Goal: Task Accomplishment & Management: Use online tool/utility

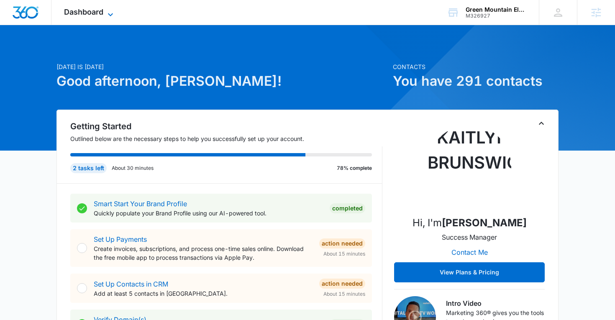
click at [102, 13] on span "Dashboard" at bounding box center [83, 12] width 39 height 9
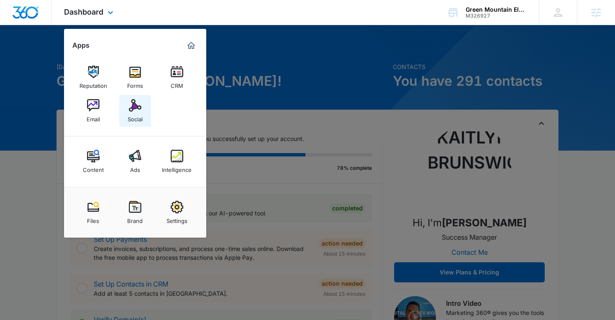
click at [135, 117] on div "Social" at bounding box center [135, 117] width 15 height 11
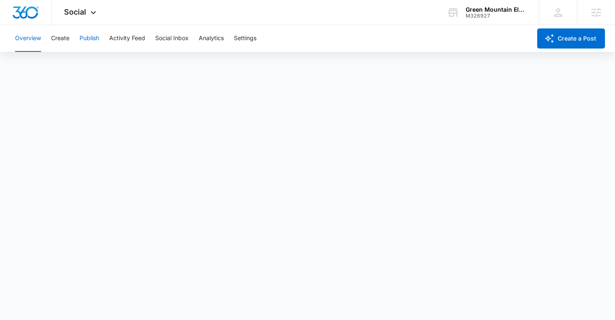
click at [84, 39] on button "Publish" at bounding box center [89, 38] width 20 height 27
click at [66, 40] on button "Create" at bounding box center [60, 38] width 18 height 27
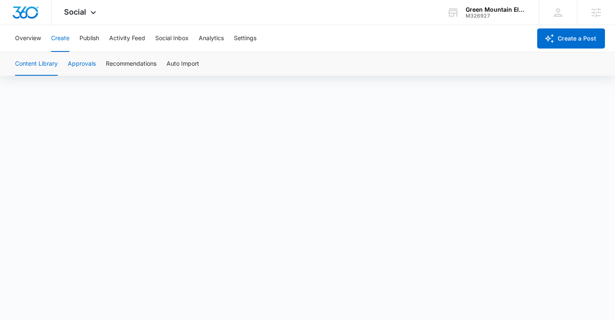
click at [85, 62] on button "Approvals" at bounding box center [82, 63] width 28 height 23
click at [89, 47] on button "Publish" at bounding box center [89, 38] width 20 height 27
click at [56, 39] on button "Create" at bounding box center [60, 38] width 18 height 27
click at [86, 41] on button "Publish" at bounding box center [89, 38] width 20 height 27
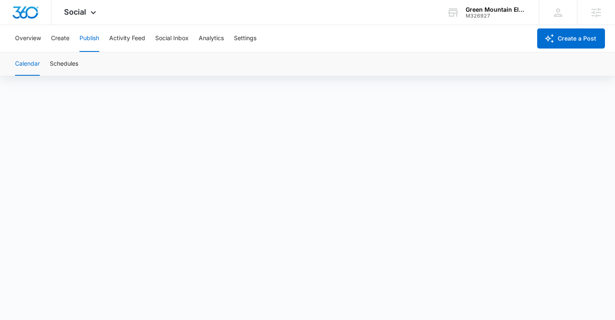
scroll to position [6, 0]
